Goal: Information Seeking & Learning: Learn about a topic

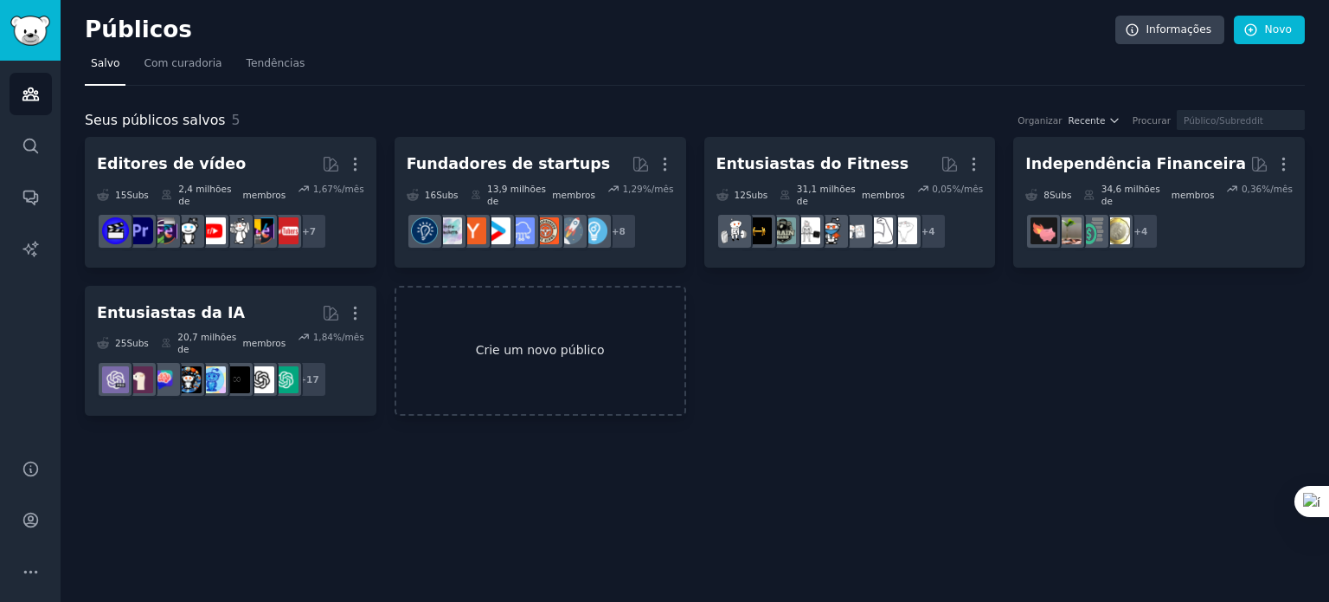
click at [527, 318] on link "Crie um novo público" at bounding box center [541, 351] width 292 height 131
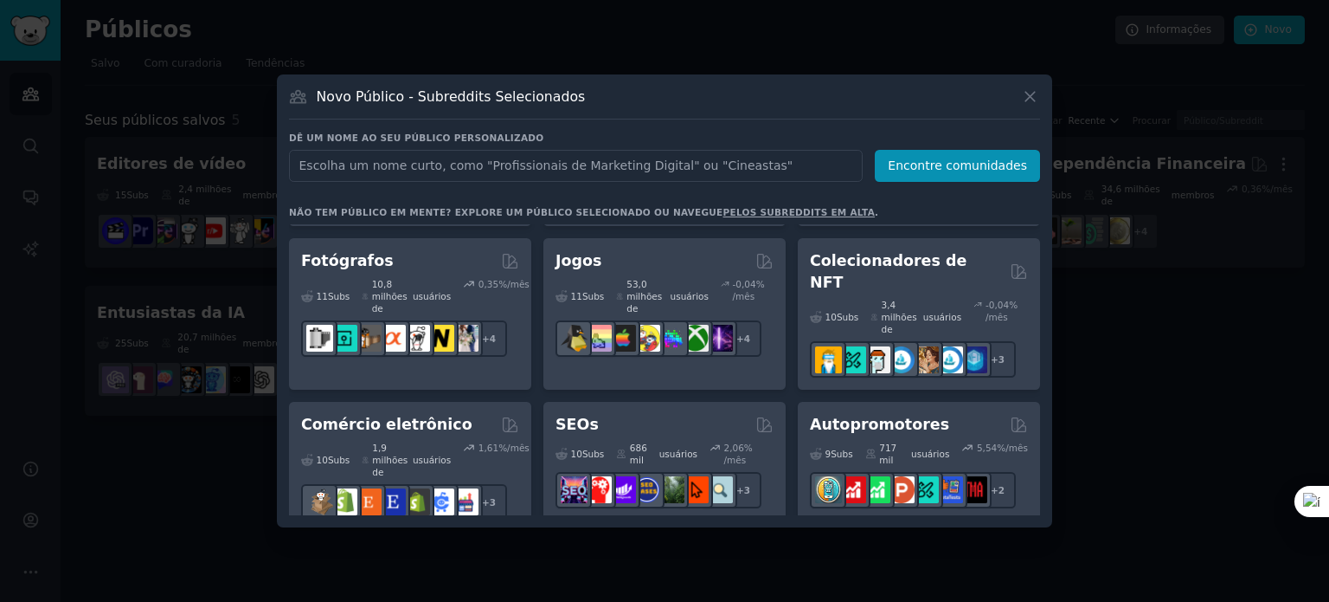
scroll to position [935, 0]
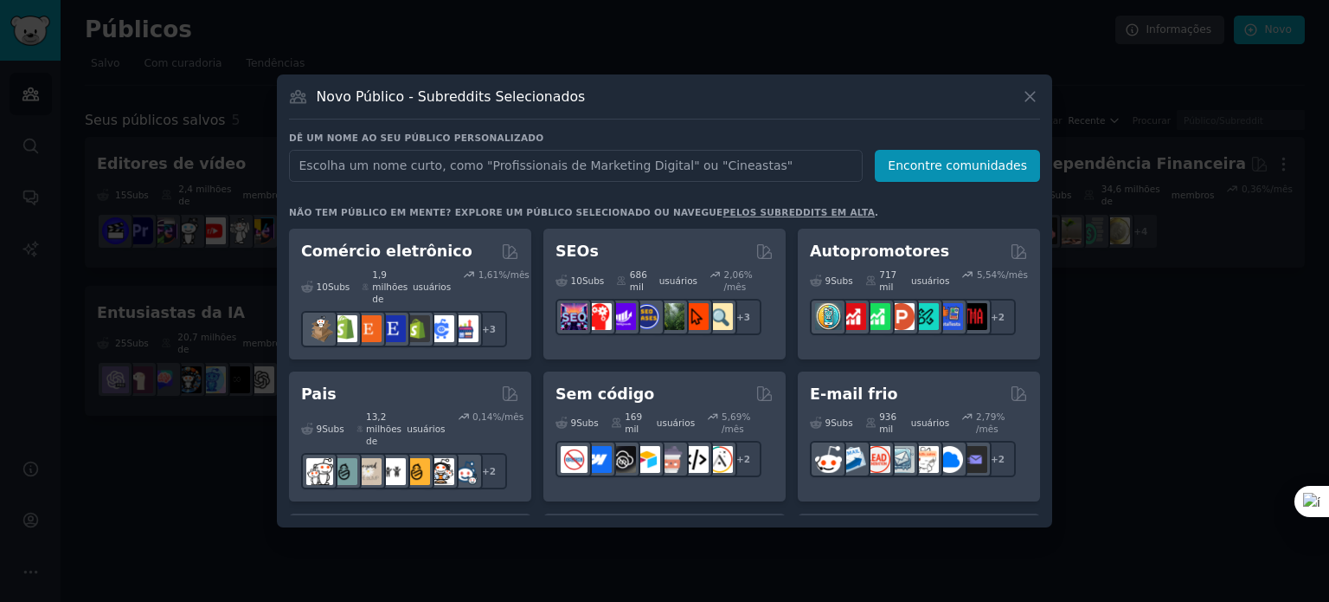
click at [1187, 325] on div at bounding box center [664, 301] width 1329 height 602
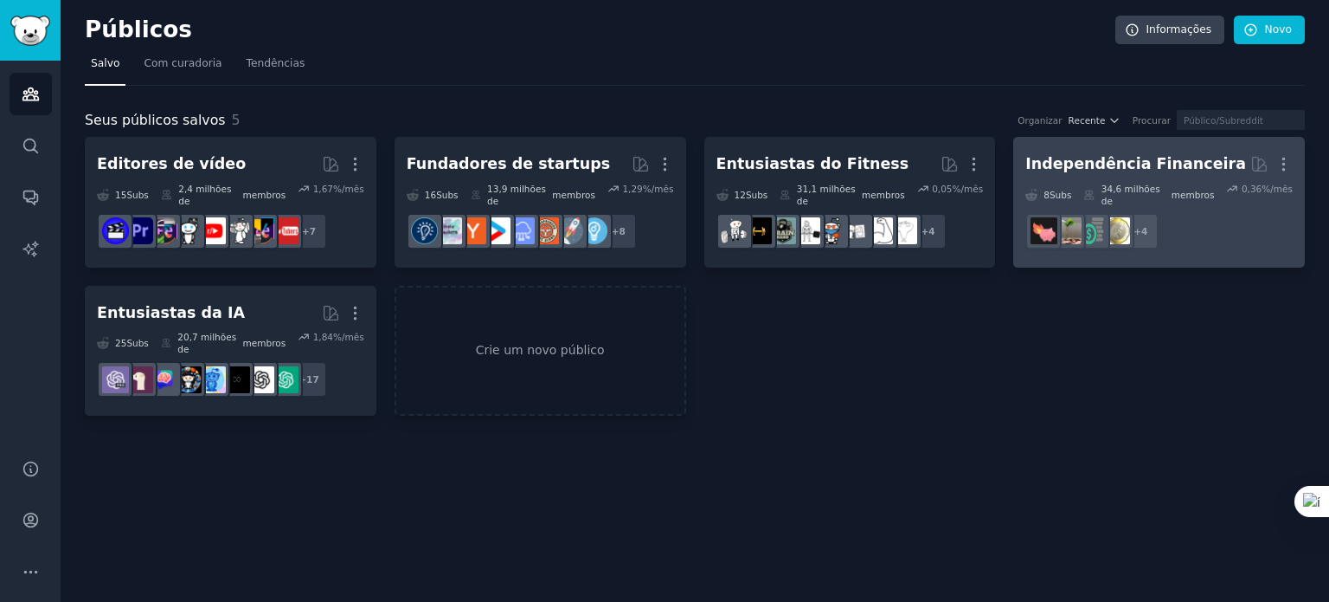
click at [1128, 162] on font "Independência Financeira" at bounding box center [1136, 163] width 221 height 17
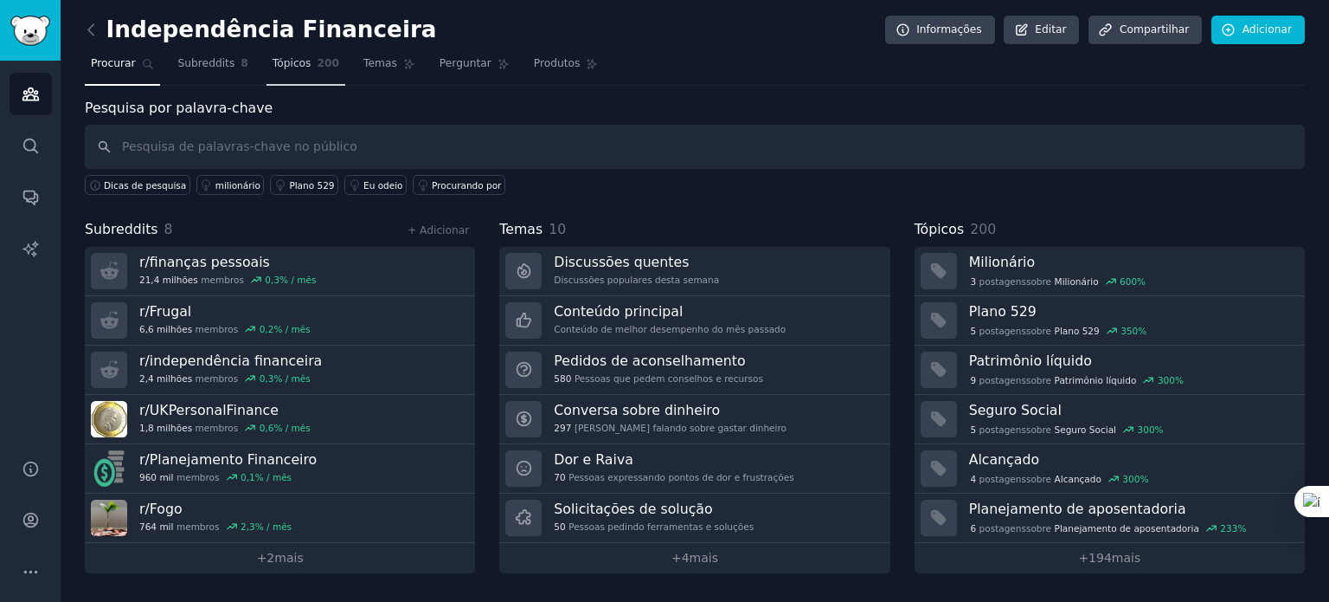
click at [303, 64] on link "Tópicos 200" at bounding box center [306, 67] width 79 height 35
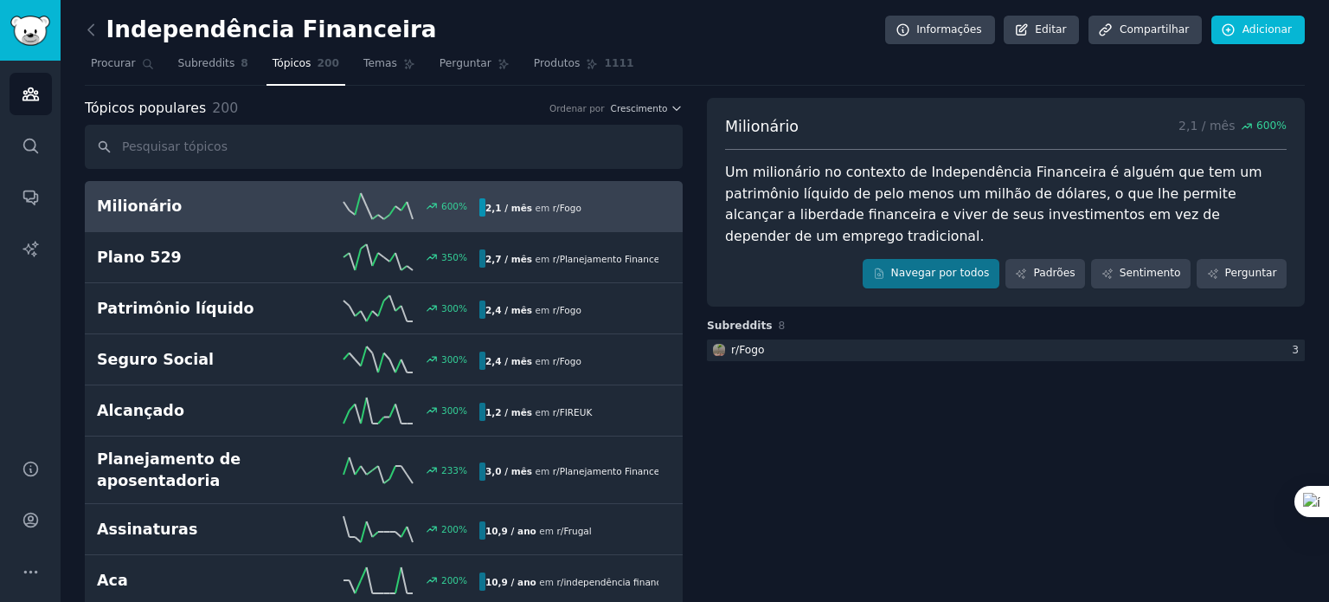
click at [204, 209] on h2 "Milionário" at bounding box center [192, 207] width 191 height 22
click at [308, 210] on div "600 %" at bounding box center [383, 206] width 191 height 26
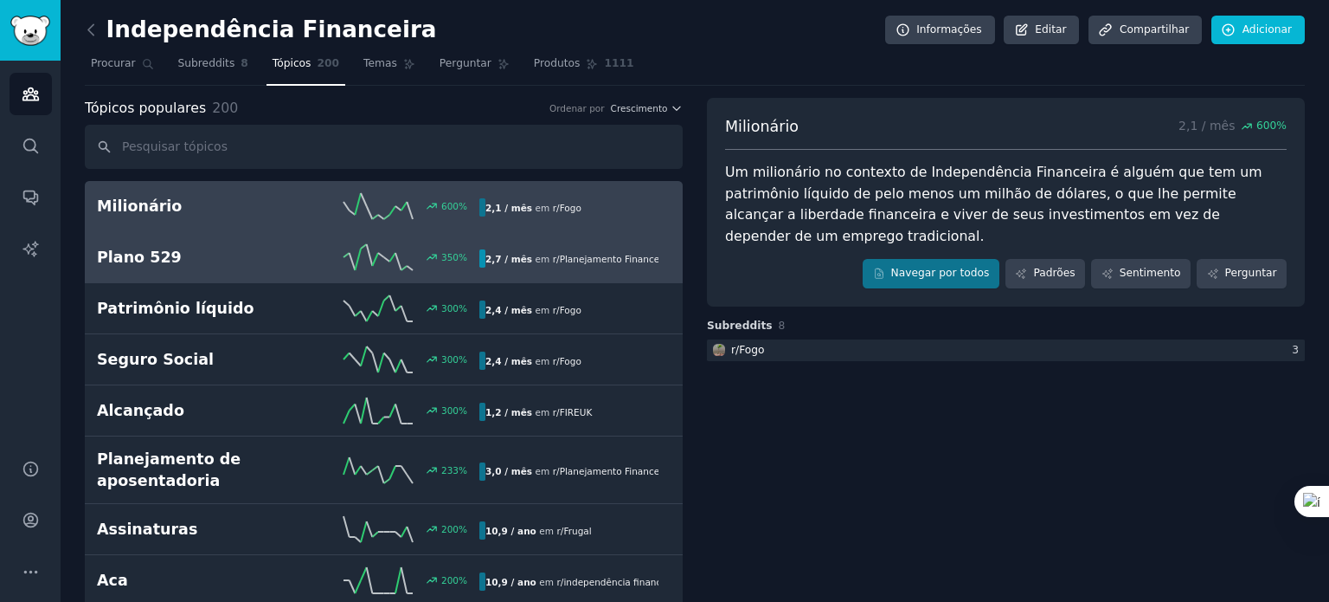
click at [255, 247] on h2 "Plano 529" at bounding box center [192, 258] width 191 height 22
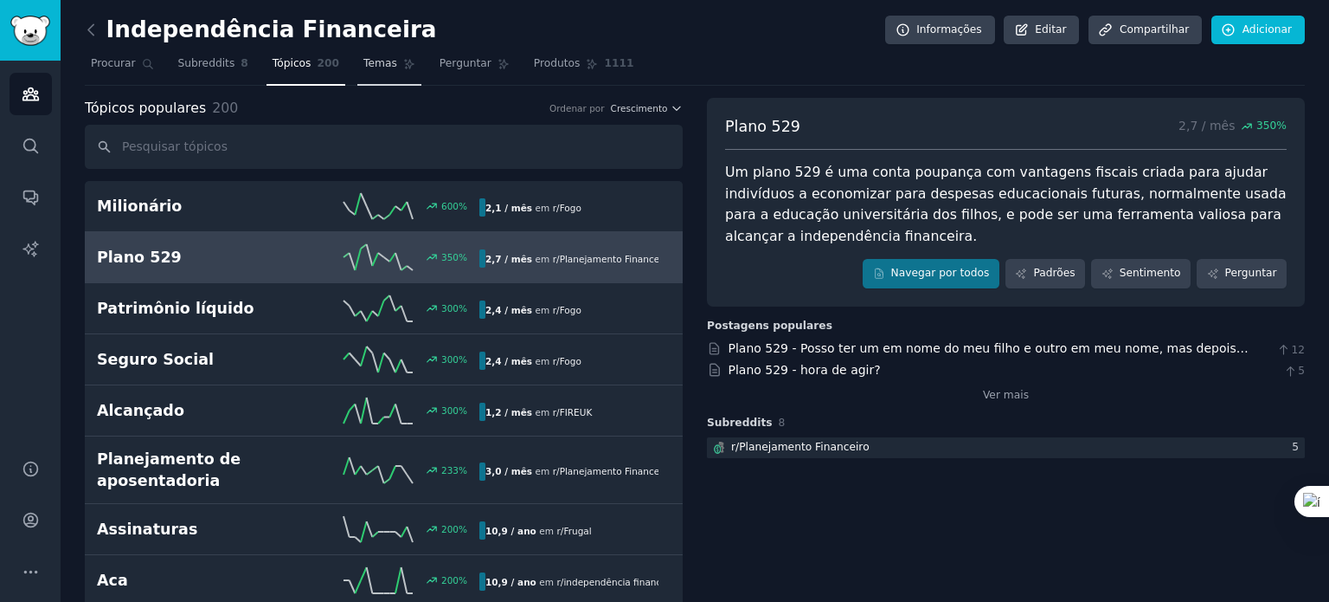
click at [375, 63] on font "Temas" at bounding box center [381, 63] width 34 height 12
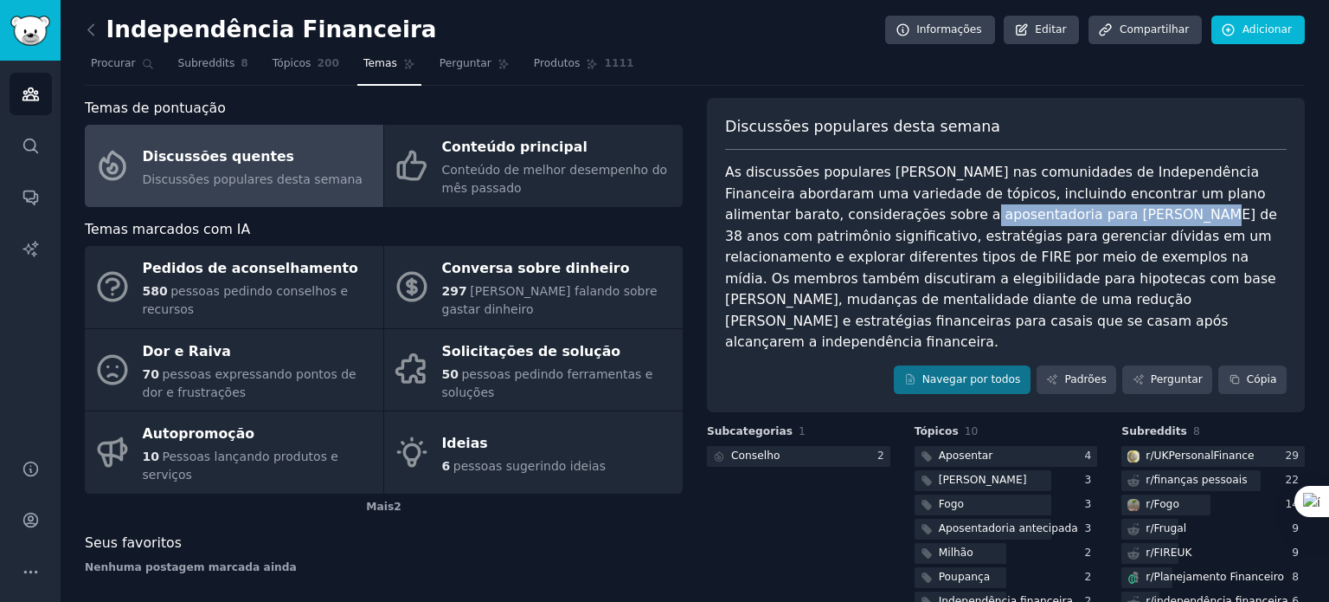
drag, startPoint x: 860, startPoint y: 216, endPoint x: 1063, endPoint y: 217, distance: 202.5
click at [1063, 217] on font "As discussões populares [PERSON_NAME] nas comunidades de Independência Financei…" at bounding box center [1003, 257] width 557 height 186
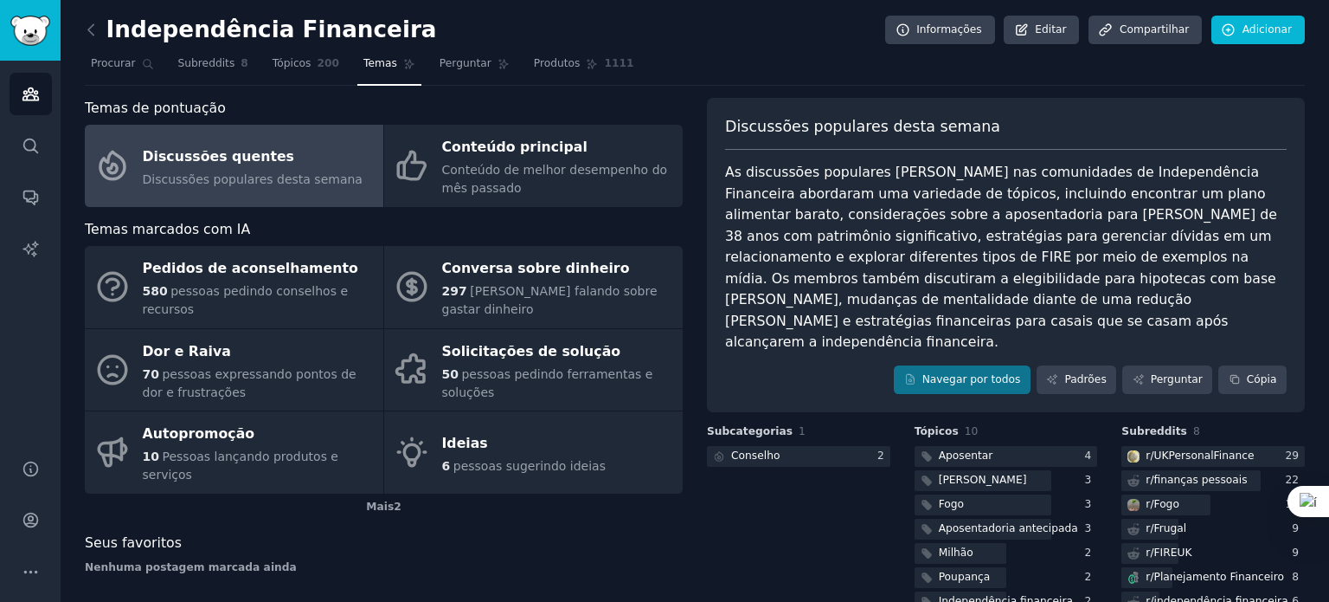
click at [1058, 228] on font "As discussões populares [PERSON_NAME] nas comunidades de Independência Financei…" at bounding box center [1003, 257] width 557 height 186
drag, startPoint x: 1098, startPoint y: 196, endPoint x: 1233, endPoint y: 186, distance: 135.4
click at [1233, 186] on font "As discussões populares [PERSON_NAME] nas comunidades de Independência Financei…" at bounding box center [1003, 257] width 557 height 186
copy font "plano alimentar barato"
